Goal: Task Accomplishment & Management: Manage account settings

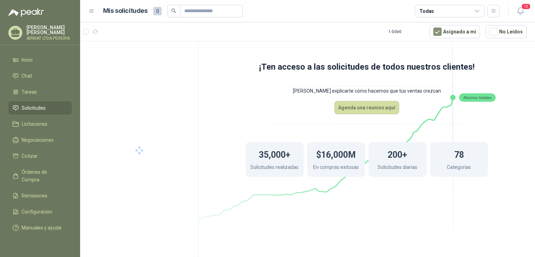
click at [43, 109] on span "Solicitudes" at bounding box center [34, 108] width 24 height 8
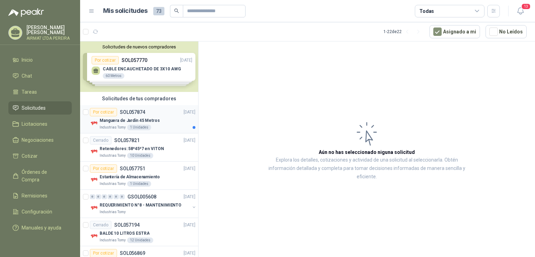
click at [166, 115] on div "Por cotizar SOL057874 [DATE]" at bounding box center [143, 112] width 106 height 8
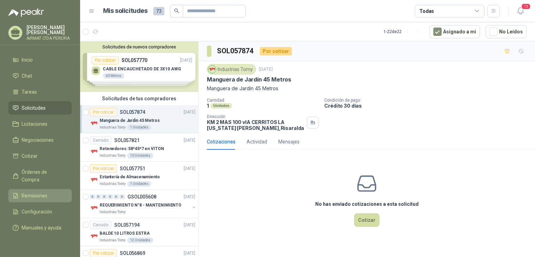
click at [38, 189] on link "Remisiones" at bounding box center [39, 195] width 63 height 13
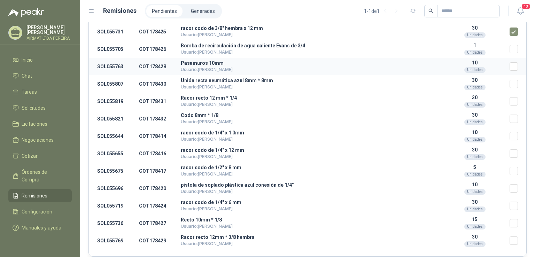
scroll to position [126, 0]
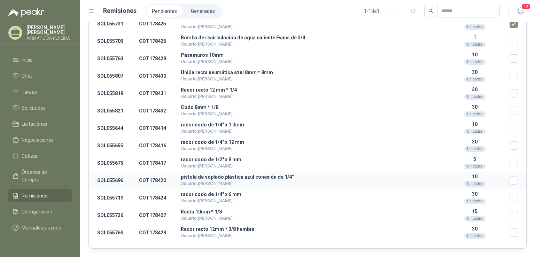
click at [503, 182] on td "10 Unidades" at bounding box center [475, 180] width 70 height 17
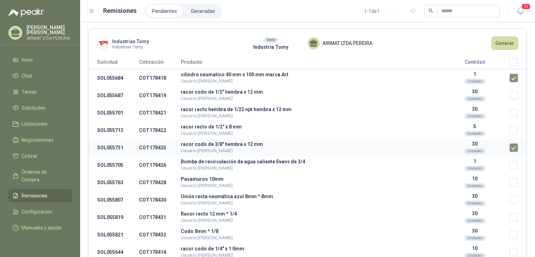
scroll to position [0, 0]
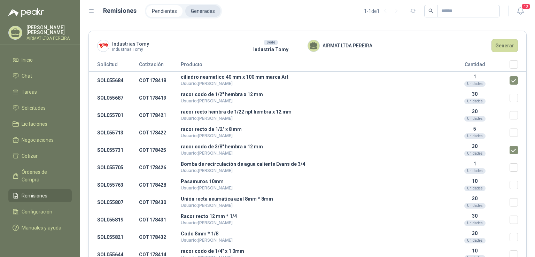
click at [203, 11] on li "Generadas" at bounding box center [202, 11] width 35 height 12
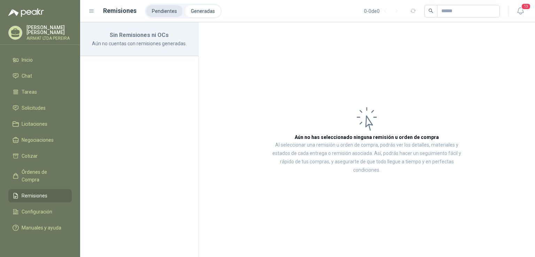
click at [175, 8] on li "Pendientes" at bounding box center [164, 11] width 36 height 12
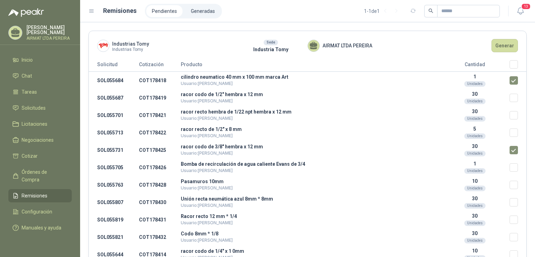
click at [502, 46] on button "Generar" at bounding box center [505, 45] width 26 height 13
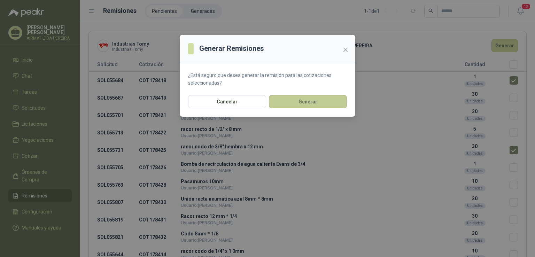
click at [321, 103] on button "Generar" at bounding box center [308, 101] width 78 height 13
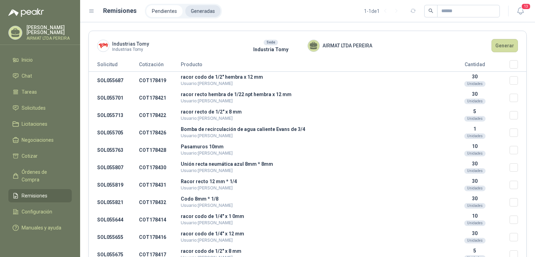
click at [208, 13] on li "Generadas" at bounding box center [202, 11] width 35 height 12
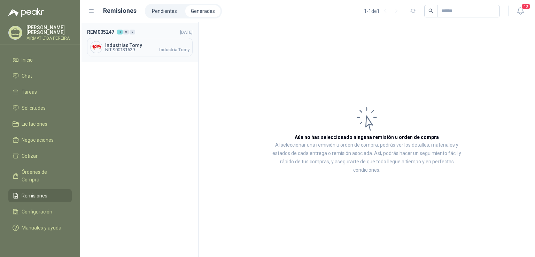
click at [150, 46] on span "Industrias Tomy" at bounding box center [147, 45] width 84 height 5
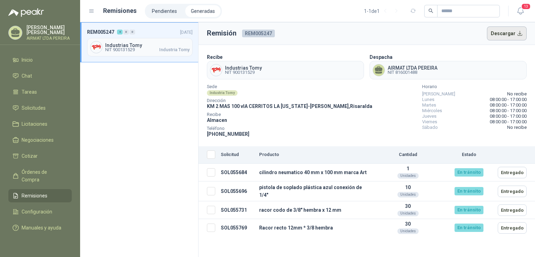
click at [521, 32] on button "Descargar" at bounding box center [507, 33] width 40 height 14
